Goal: Information Seeking & Learning: Learn about a topic

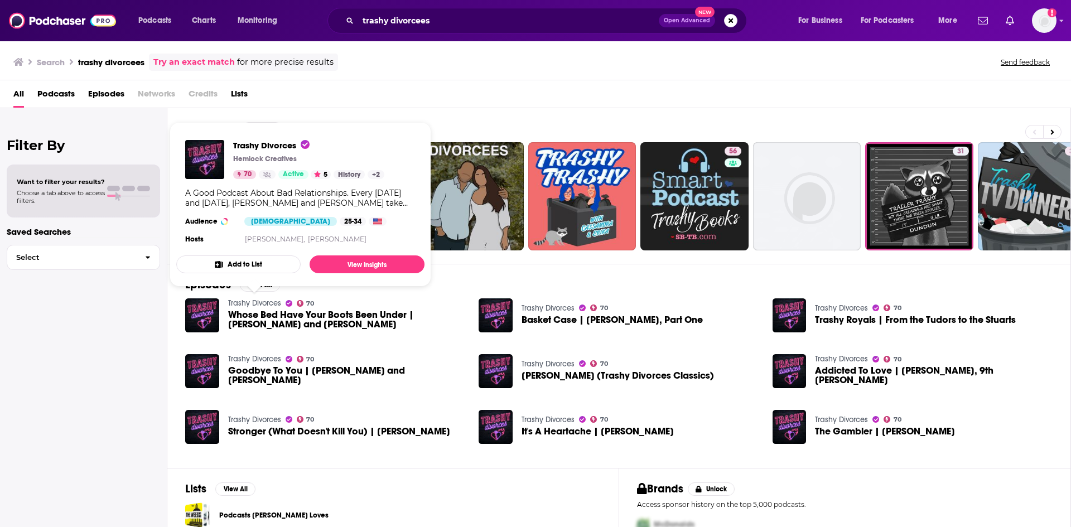
click at [256, 301] on link "Trashy Divorces" at bounding box center [254, 302] width 53 height 9
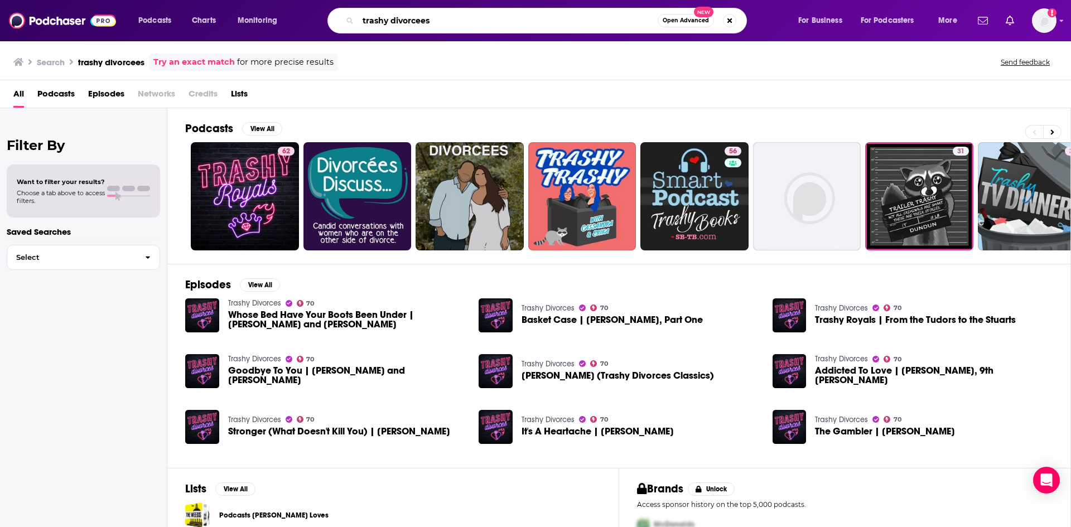
drag, startPoint x: 369, startPoint y: 18, endPoint x: 482, endPoint y: 23, distance: 113.4
click at [482, 23] on input "trashy divorcees" at bounding box center [508, 21] width 300 height 18
type input "t"
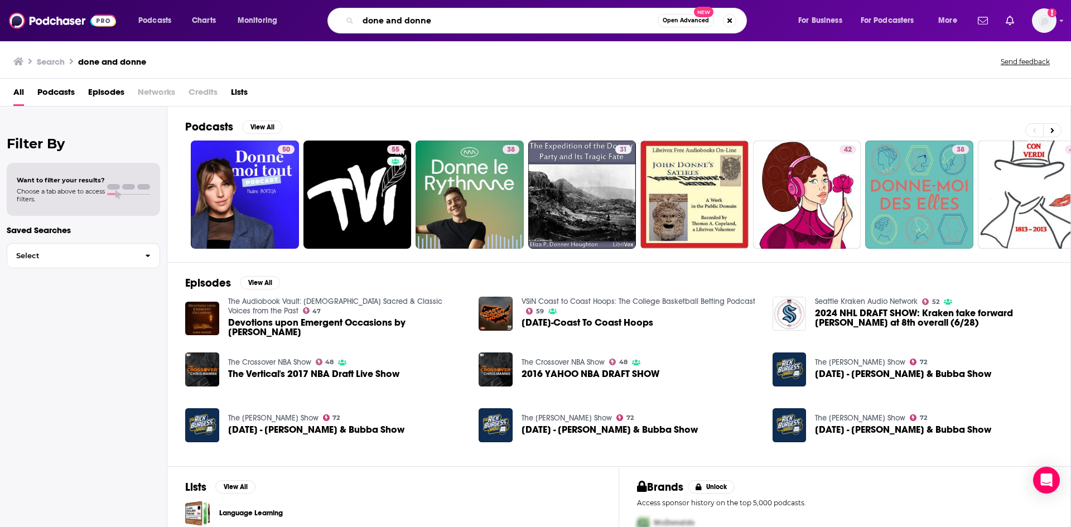
click at [413, 23] on input "done and donne" at bounding box center [508, 21] width 300 height 18
type input "done and [PERSON_NAME]"
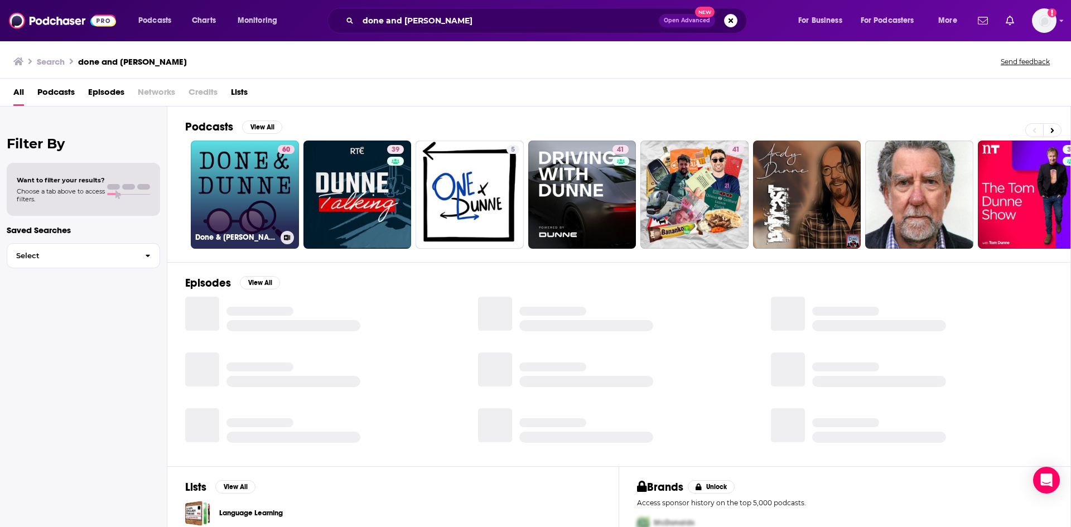
click at [234, 192] on link "60 Done & [PERSON_NAME]" at bounding box center [245, 195] width 108 height 108
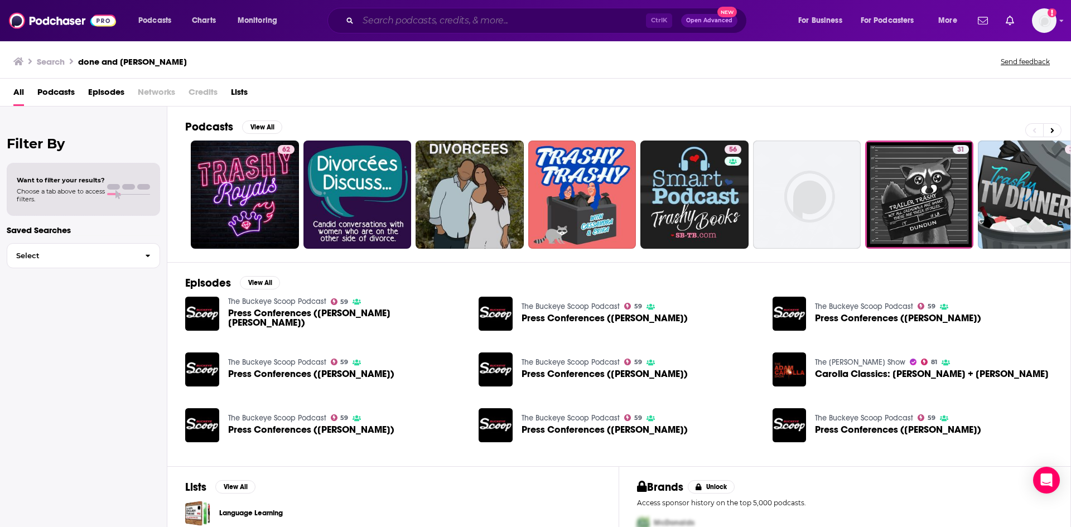
click at [422, 20] on input "Search podcasts, credits, & more..." at bounding box center [502, 21] width 288 height 18
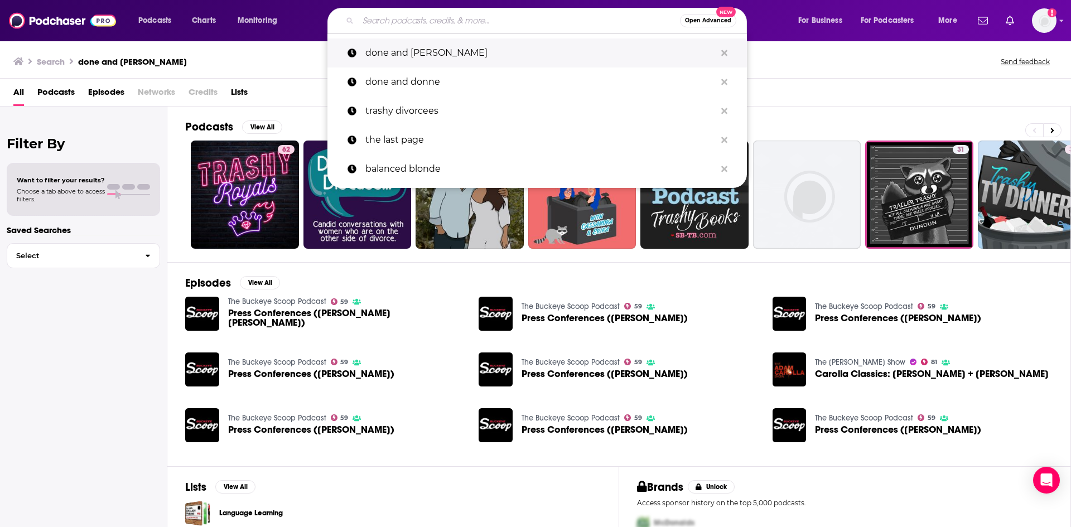
click at [447, 46] on p "done and [PERSON_NAME]" at bounding box center [540, 52] width 350 height 29
type input "done and [PERSON_NAME]"
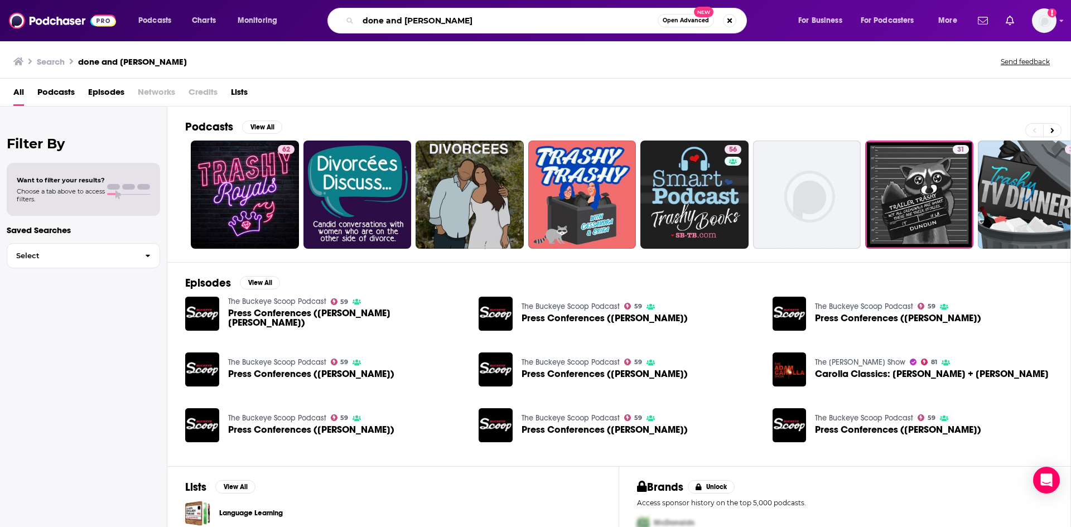
click at [492, 17] on input "done and [PERSON_NAME]" at bounding box center [508, 21] width 300 height 18
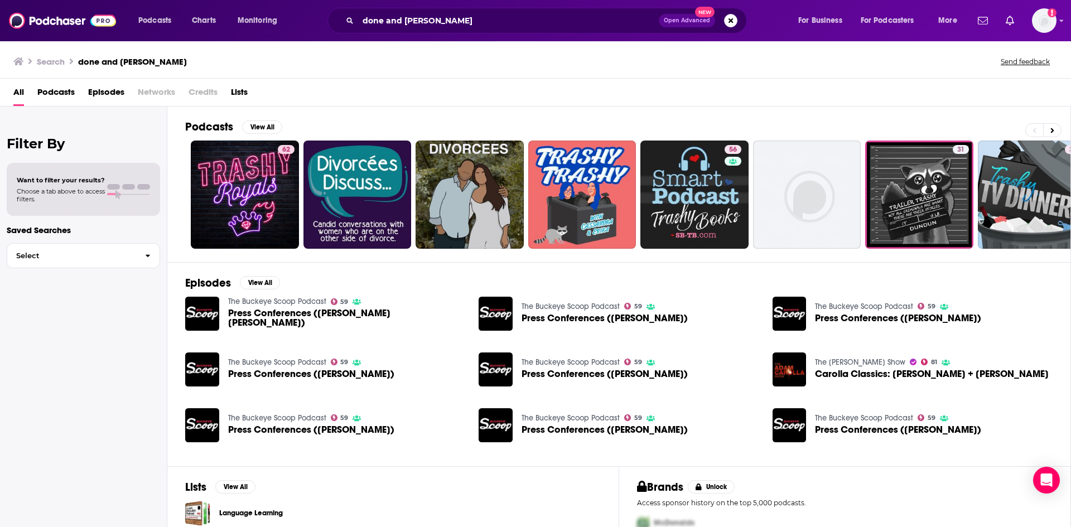
click at [564, 35] on div "Podcasts Charts Monitoring done and dunne Open Advanced New For Business For Po…" at bounding box center [535, 20] width 1071 height 41
click at [552, 25] on input "done and [PERSON_NAME]" at bounding box center [508, 21] width 301 height 18
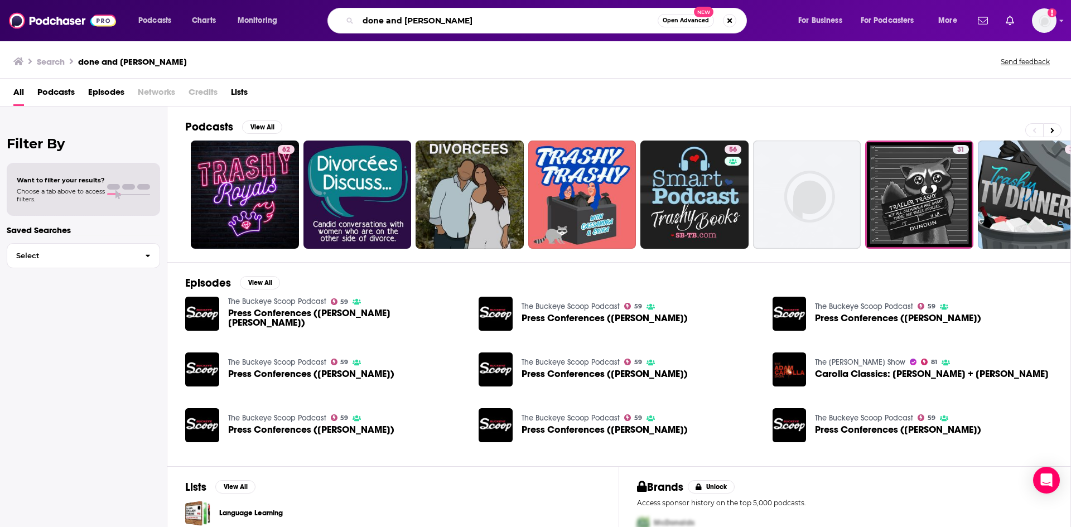
click at [377, 21] on input "done and [PERSON_NAME]" at bounding box center [508, 21] width 300 height 18
click at [725, 21] on button "Search podcasts, credits, & more..." at bounding box center [729, 20] width 13 height 13
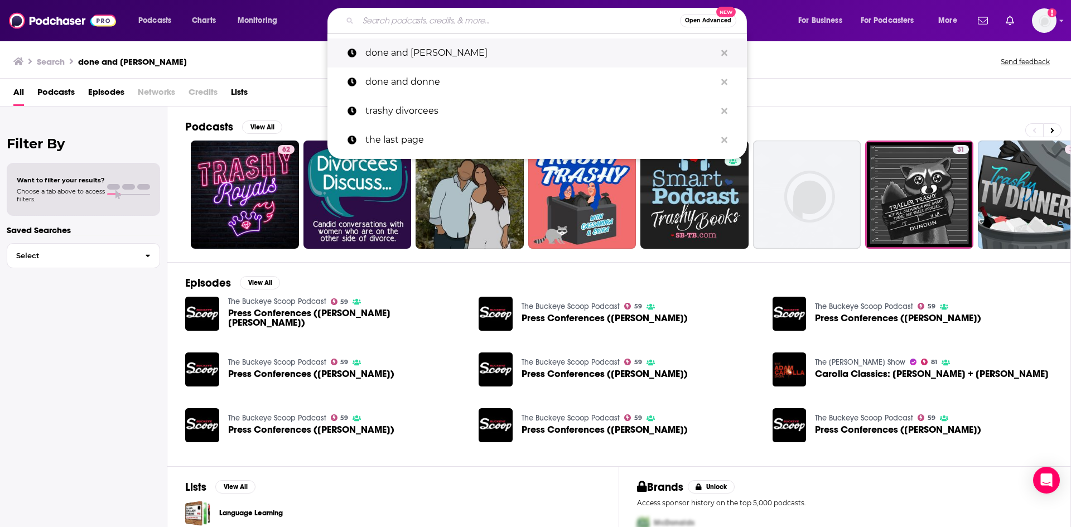
click at [404, 46] on p "done and [PERSON_NAME]" at bounding box center [540, 52] width 350 height 29
type input "done and [PERSON_NAME]"
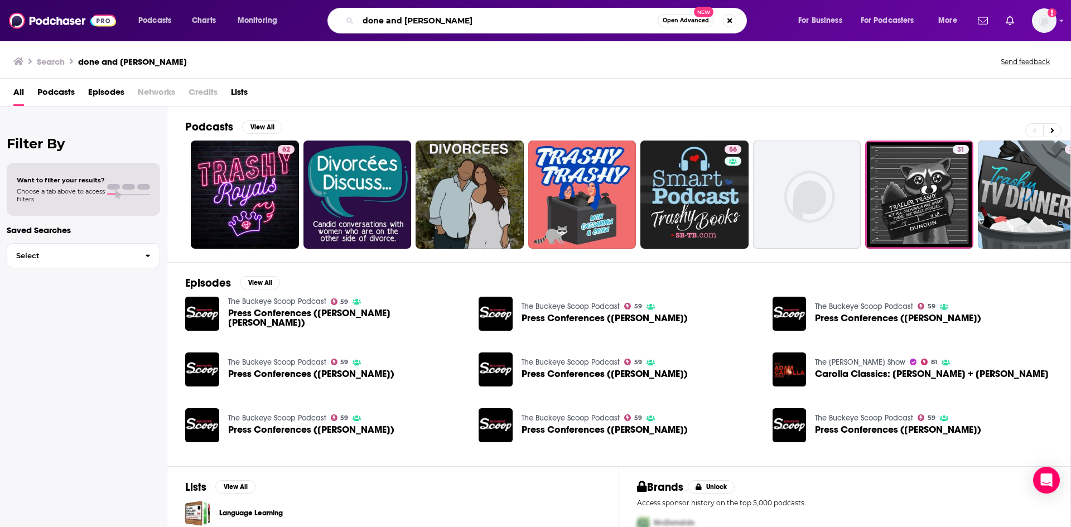
click at [517, 20] on input "done and [PERSON_NAME]" at bounding box center [508, 21] width 300 height 18
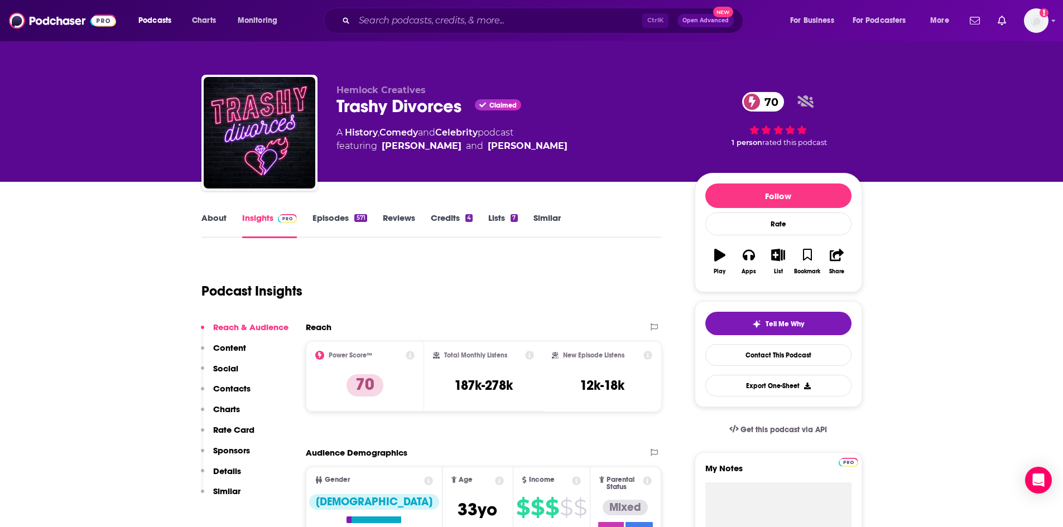
click at [345, 223] on link "Episodes 571" at bounding box center [339, 226] width 54 height 26
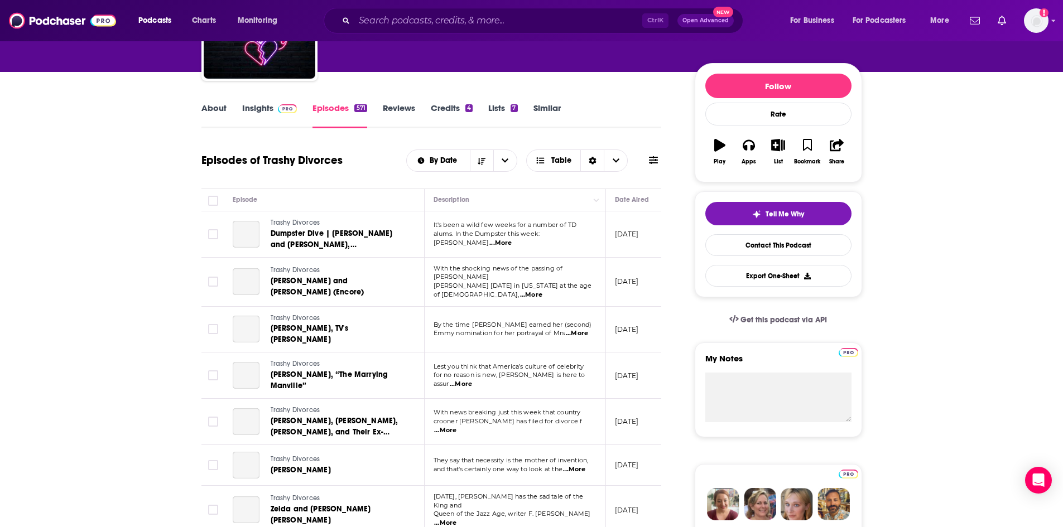
scroll to position [112, 0]
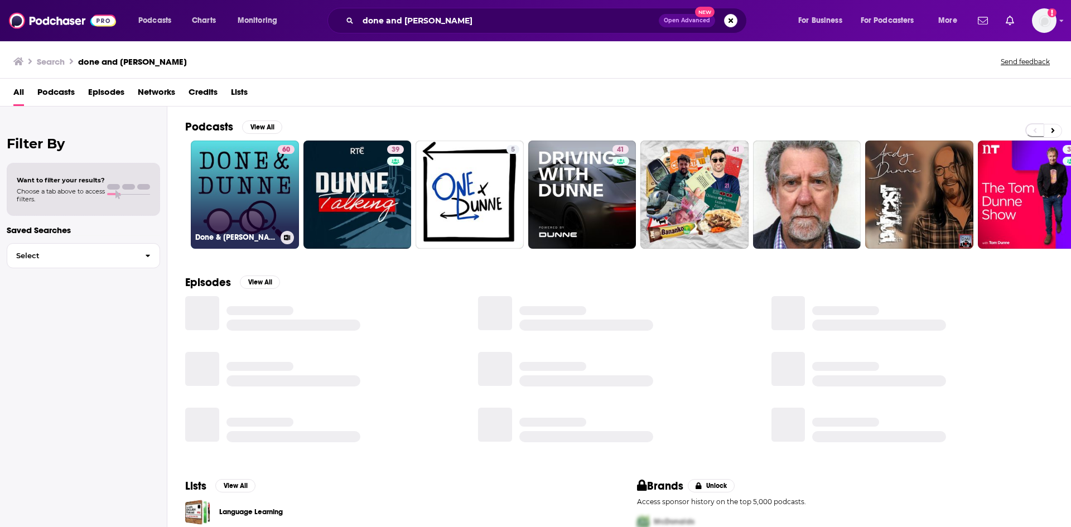
click at [196, 218] on link "60 Done & [PERSON_NAME]" at bounding box center [245, 195] width 108 height 108
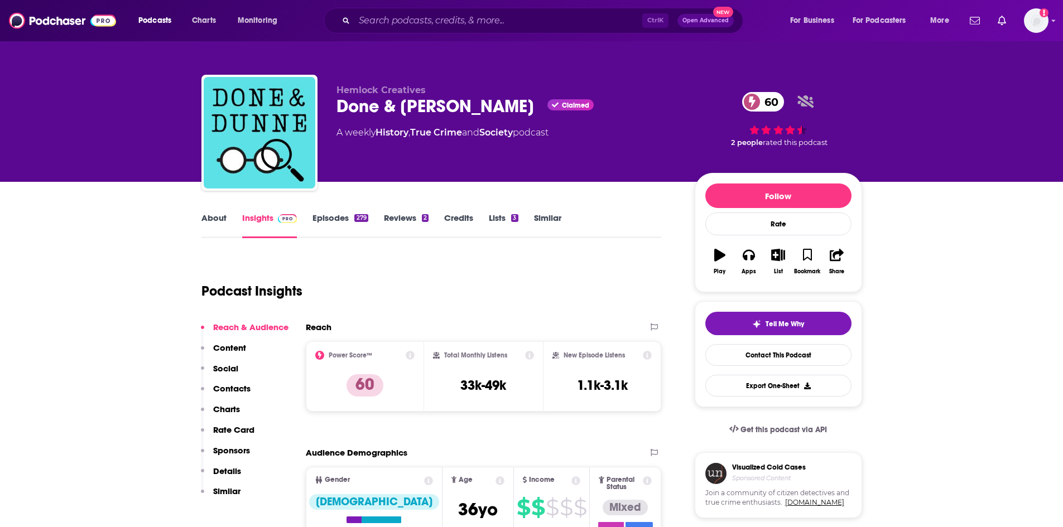
click at [329, 225] on link "Episodes 279" at bounding box center [339, 226] width 55 height 26
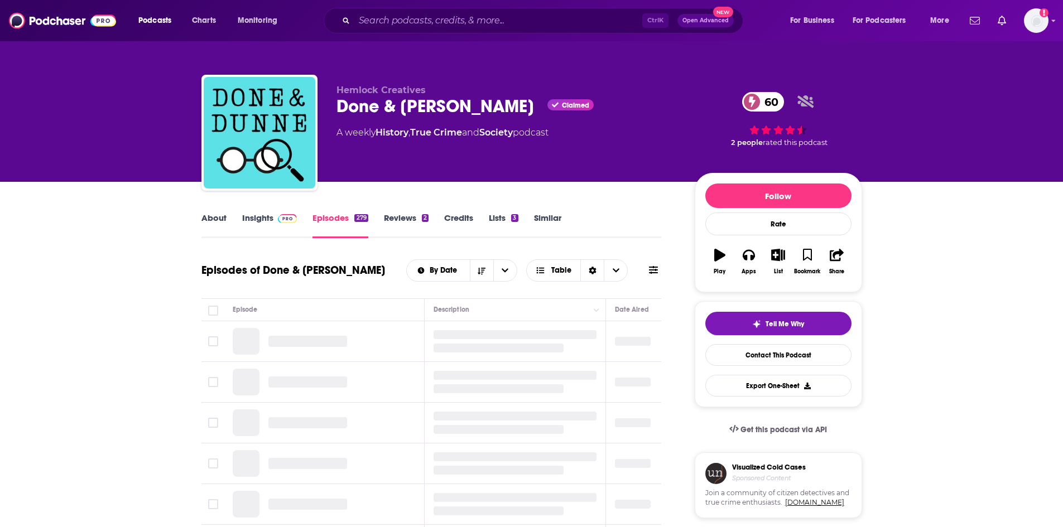
click at [258, 220] on link "Insights" at bounding box center [269, 226] width 55 height 26
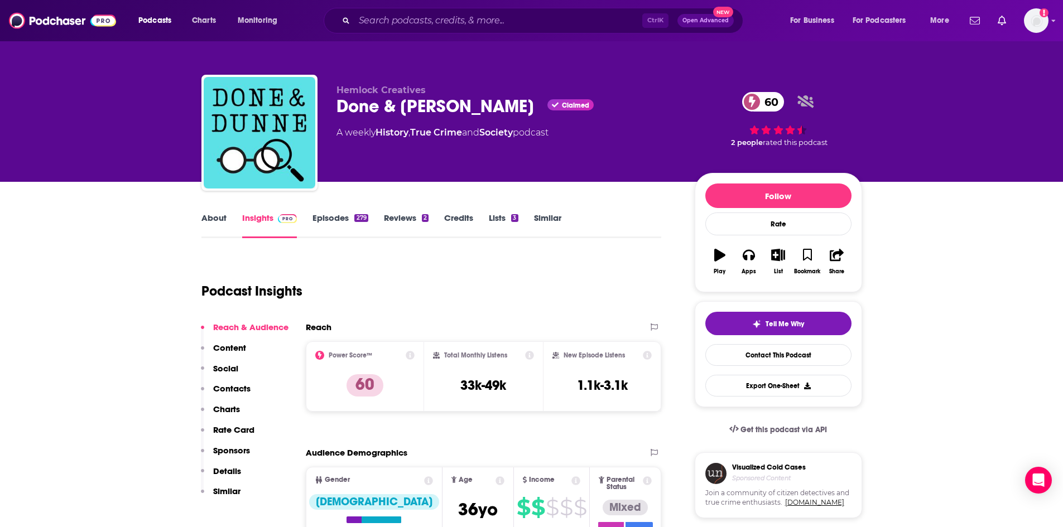
click at [208, 228] on link "About" at bounding box center [213, 226] width 25 height 26
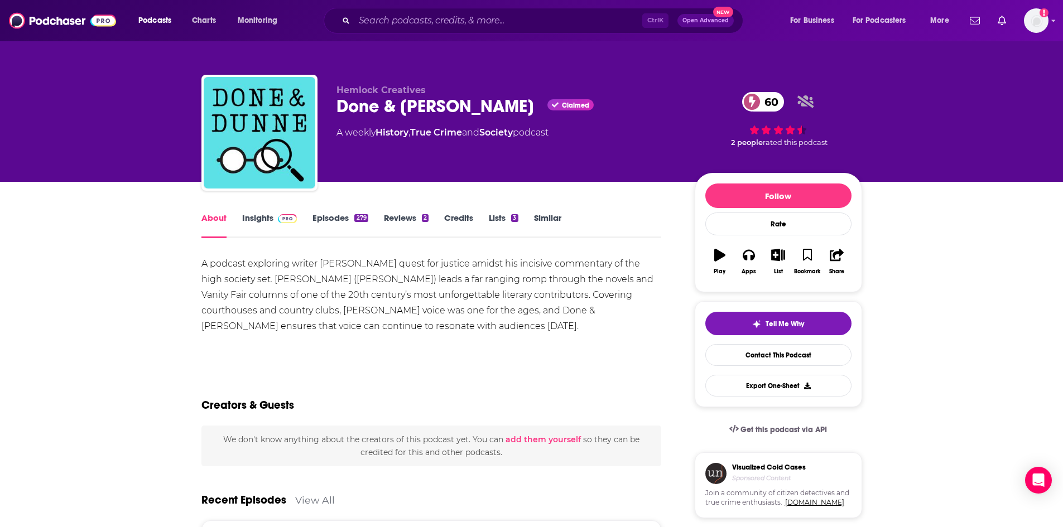
scroll to position [223, 0]
